Goal: Transaction & Acquisition: Book appointment/travel/reservation

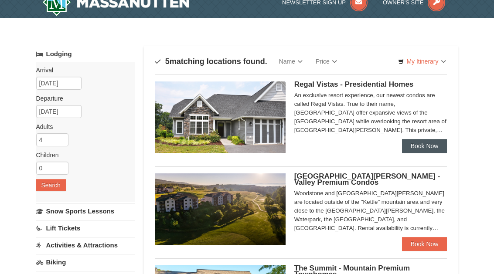
scroll to position [13, 0]
click at [332, 61] on link "Price" at bounding box center [326, 61] width 34 height 17
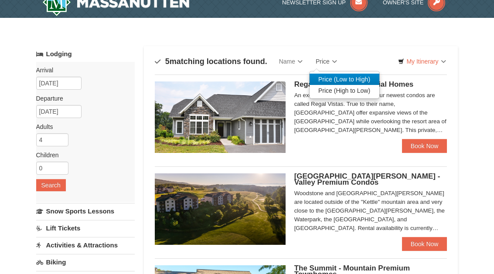
click at [327, 82] on link "Price (Low to High)" at bounding box center [344, 79] width 70 height 11
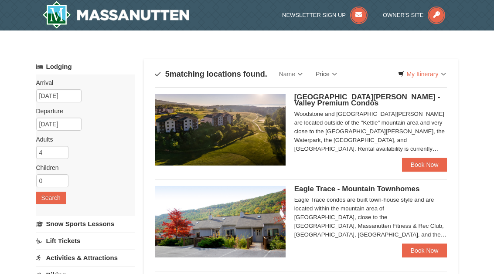
click at [366, 95] on span "[GEOGRAPHIC_DATA][PERSON_NAME] - Valley Premium Condos" at bounding box center [367, 100] width 146 height 14
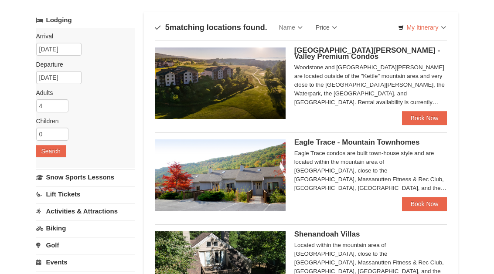
scroll to position [66, 0]
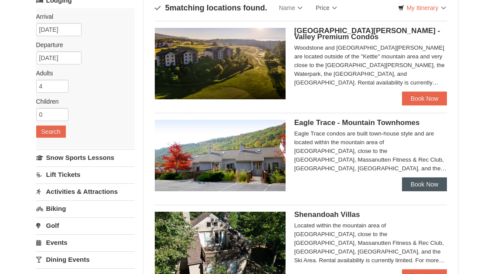
click at [417, 187] on link "Book Now" at bounding box center [424, 184] width 45 height 14
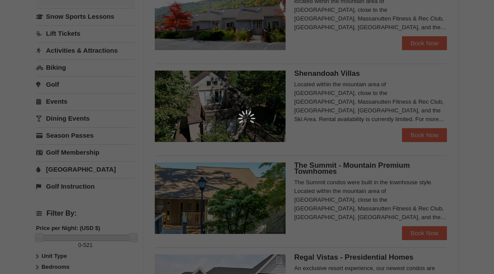
scroll to position [198, 0]
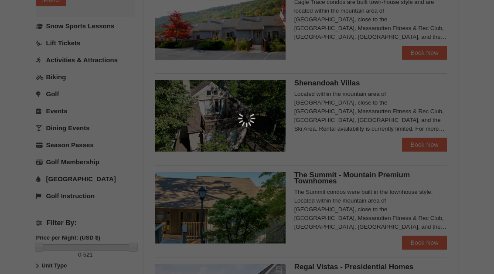
click at [248, 115] on img at bounding box center [246, 118] width 17 height 17
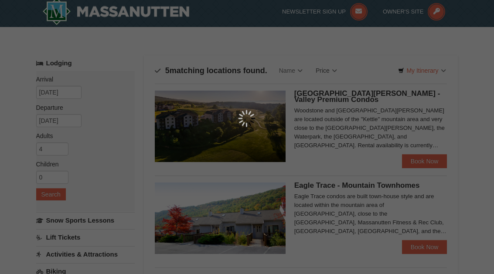
scroll to position [0, 0]
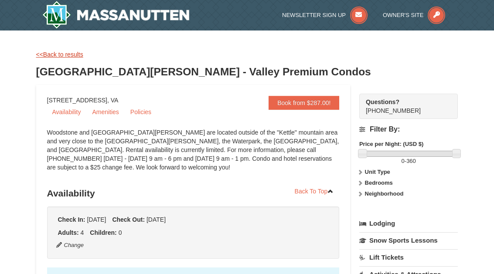
click at [60, 54] on link "<<Back to results" at bounding box center [59, 54] width 47 height 7
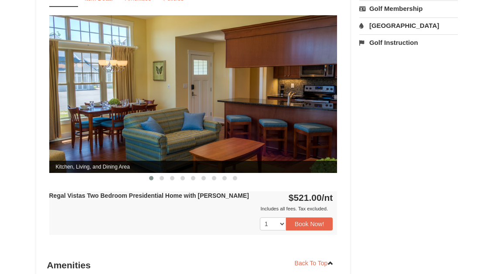
scroll to position [369, 0]
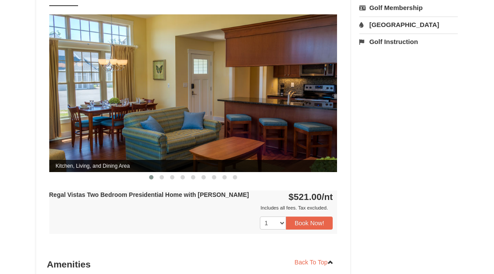
click at [181, 135] on img at bounding box center [193, 93] width 288 height 158
click at [162, 175] on span at bounding box center [162, 177] width 4 height 4
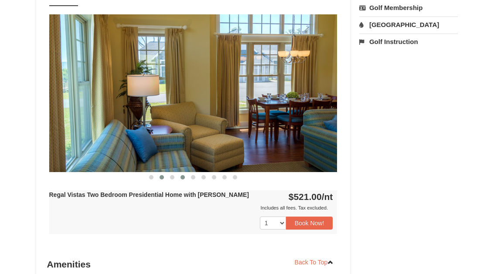
click at [183, 175] on span at bounding box center [182, 177] width 4 height 4
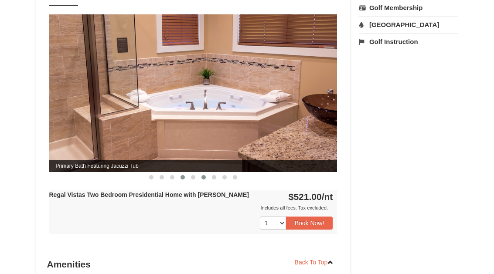
click at [204, 175] on span at bounding box center [203, 177] width 4 height 4
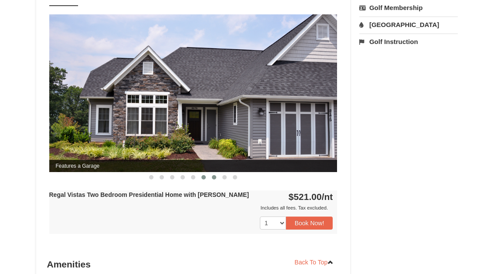
click at [214, 175] on span at bounding box center [214, 177] width 4 height 4
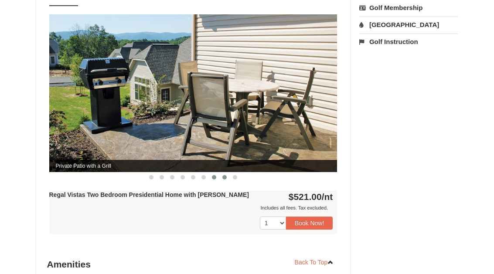
click at [225, 175] on span at bounding box center [224, 177] width 4 height 4
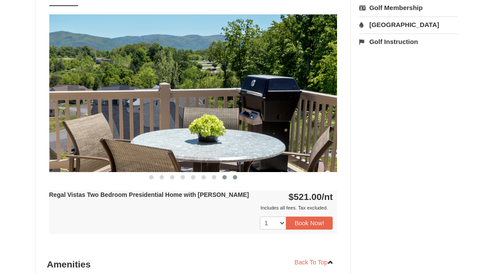
click at [237, 175] on span at bounding box center [235, 177] width 4 height 4
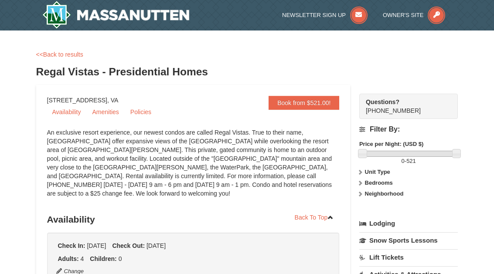
scroll to position [0, 0]
